Goal: Purchase product/service

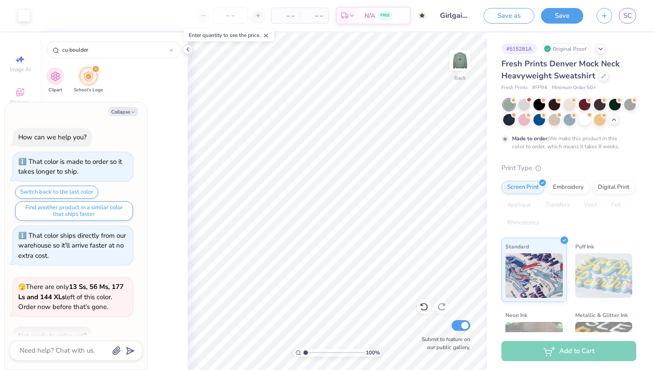
scroll to position [1282, 0]
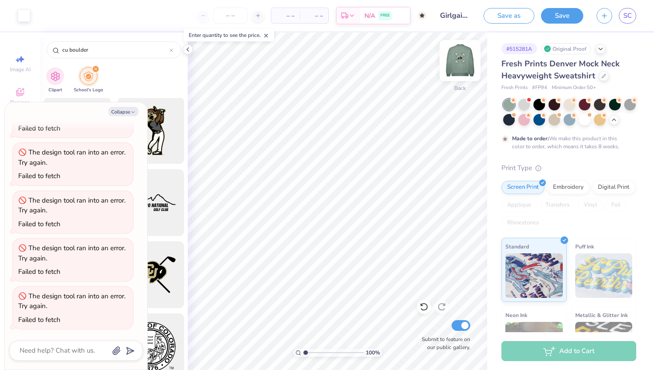
click at [455, 64] on img at bounding box center [460, 61] width 36 height 36
click at [461, 59] on img at bounding box center [460, 61] width 36 height 36
click at [129, 112] on button "Collapse" at bounding box center [124, 111] width 30 height 9
type textarea "x"
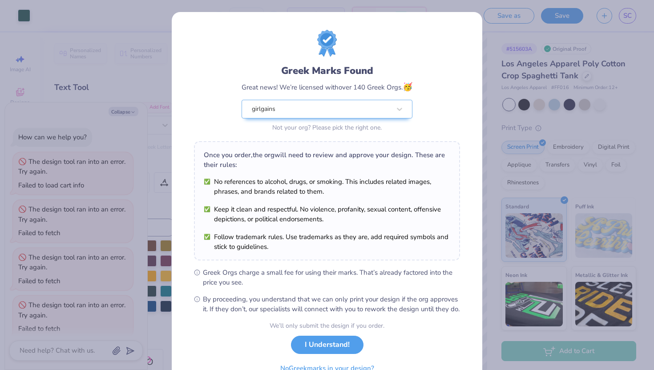
scroll to position [197, 0]
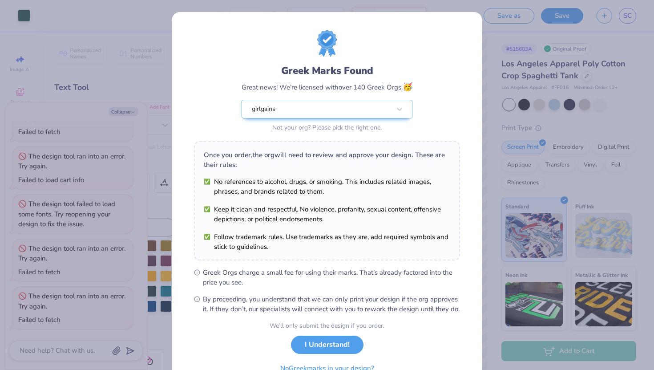
type textarea "x"
